Goal: Task Accomplishment & Management: Complete application form

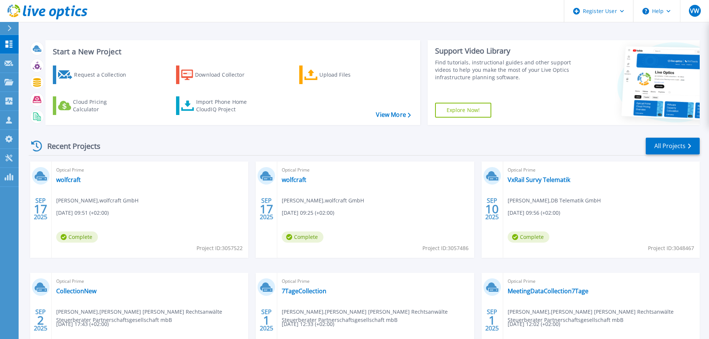
click at [16, 28] on div at bounding box center [13, 28] width 12 height 13
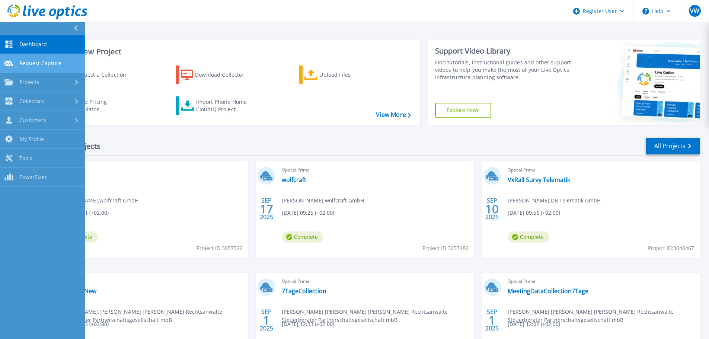
click at [41, 64] on span "Request Capture" at bounding box center [40, 63] width 42 height 7
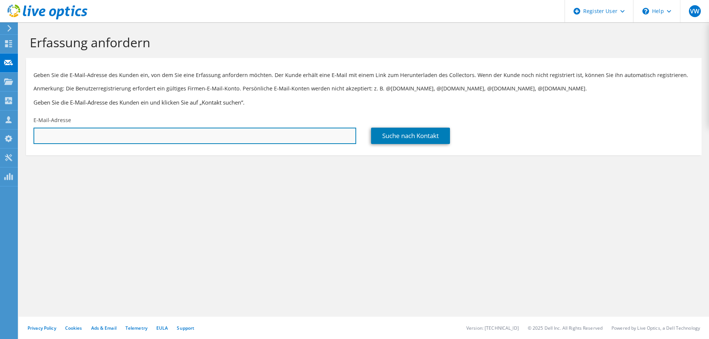
click at [146, 133] on input "text" at bounding box center [195, 136] width 323 height 16
click at [192, 131] on input "text" at bounding box center [195, 136] width 323 height 16
paste input "Ruppert, Michael <m.ruppert@josera-erbacher.de>"
drag, startPoint x: 85, startPoint y: 134, endPoint x: 3, endPoint y: 128, distance: 82.8
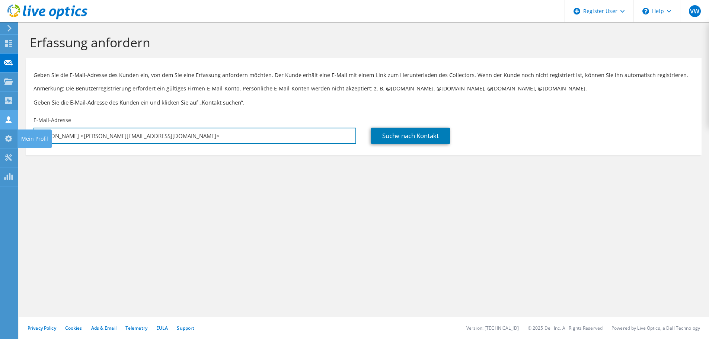
click at [3, 128] on div "VW Dell-Benutzer Vivienne Wang Vivienne.W@dell.com Dell My Profile Log Out \n H…" at bounding box center [354, 169] width 709 height 339
click at [173, 138] on input "Ruppert, Micm.ruppert@josera-erbacher.de>" at bounding box center [195, 136] width 323 height 16
click at [181, 139] on input "Ruppert, Micm.ruppert@josera-erbacher.de" at bounding box center [195, 136] width 323 height 16
paste input "hael <m.ruppert@josera-erbacher.de>"
drag, startPoint x: 84, startPoint y: 135, endPoint x: -19, endPoint y: 128, distance: 103.3
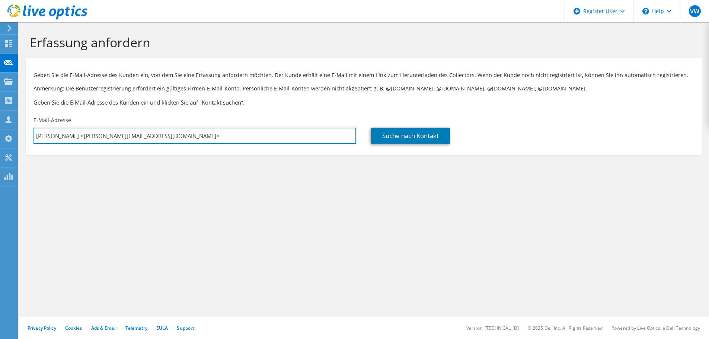
click at [0, 128] on html "VW Dell-Benutzer Vivienne Wang Vivienne.W@dell.com Dell My Profile Log Out \n H…" at bounding box center [354, 169] width 709 height 339
click at [150, 136] on input "m.ruppert@josera-erbacher.de>" at bounding box center [195, 136] width 323 height 16
type input "m.ruppert@josera-erbacher.de"
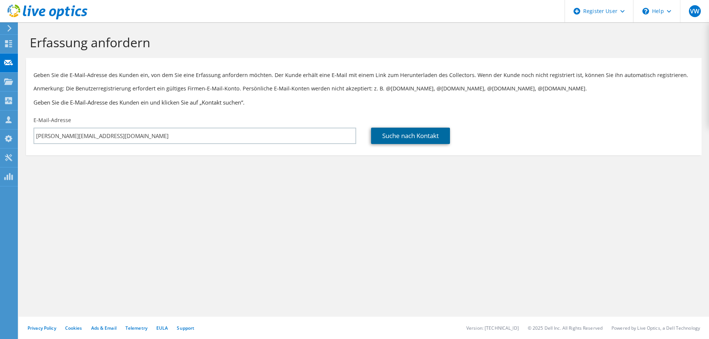
click at [389, 138] on link "Suche nach Kontakt" at bounding box center [410, 136] width 79 height 16
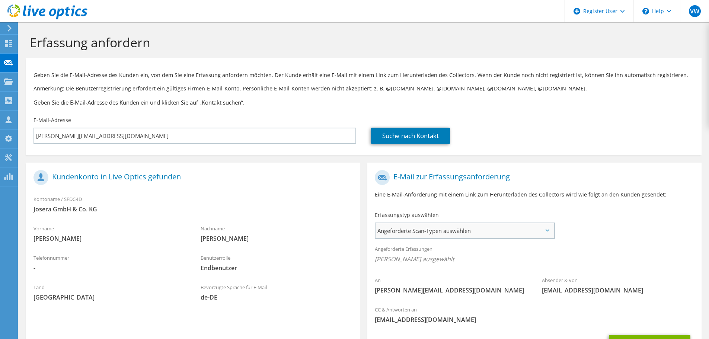
click at [449, 223] on span "Angeforderte Scan-Typen auswählen" at bounding box center [465, 230] width 178 height 15
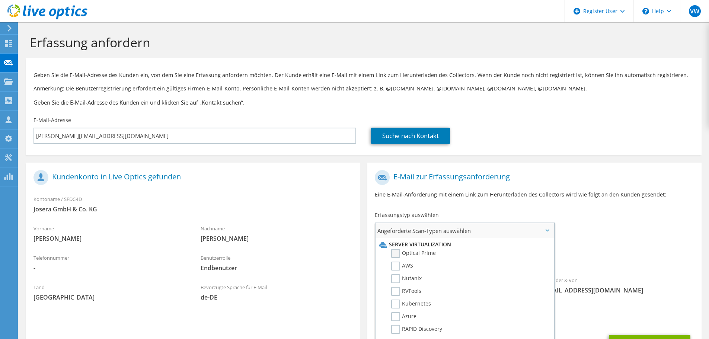
click at [398, 250] on label "Optical Prime" at bounding box center [413, 253] width 45 height 9
click at [0, 0] on input "Optical Prime" at bounding box center [0, 0] width 0 height 0
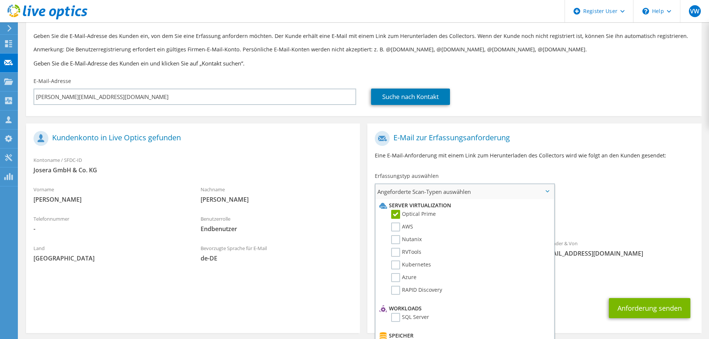
scroll to position [70, 0]
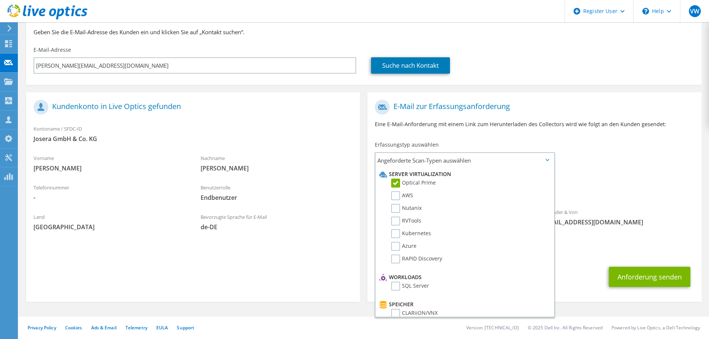
click at [585, 253] on span "[EMAIL_ADDRESS][DOMAIN_NAME]" at bounding box center [534, 252] width 319 height 8
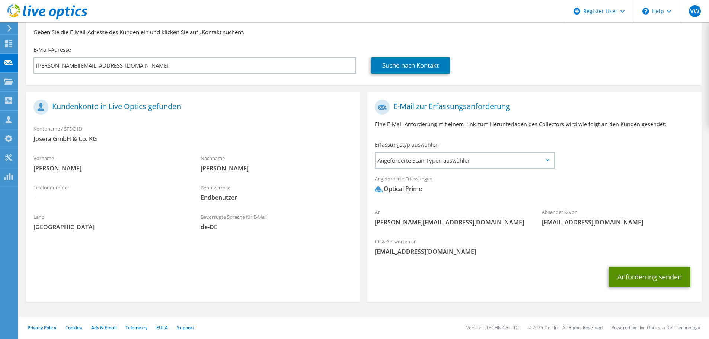
click at [628, 274] on button "Anforderung senden" at bounding box center [650, 277] width 82 height 20
